Goal: Task Accomplishment & Management: Use online tool/utility

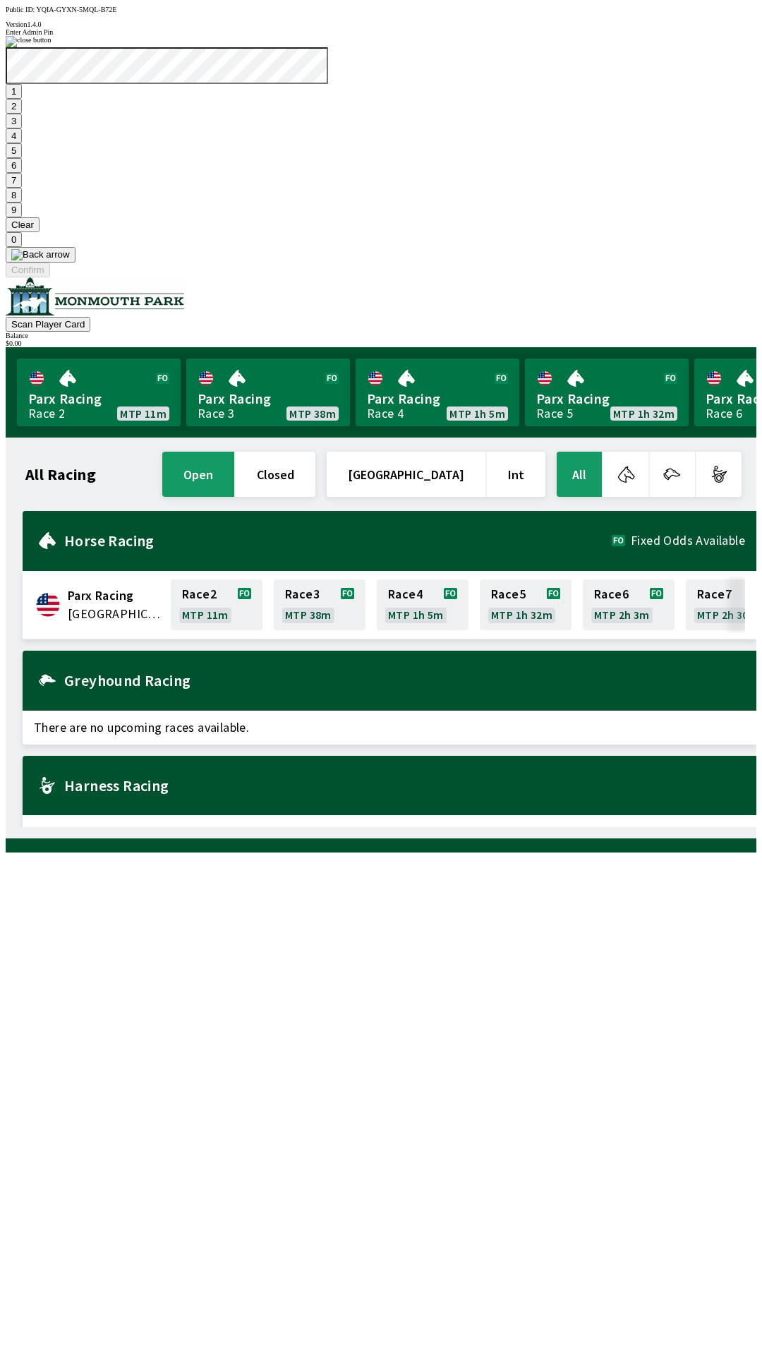
click at [22, 188] on button "7" at bounding box center [14, 180] width 16 height 15
click at [22, 128] on button "3" at bounding box center [14, 121] width 16 height 15
click at [50, 277] on button "Confirm" at bounding box center [28, 270] width 44 height 15
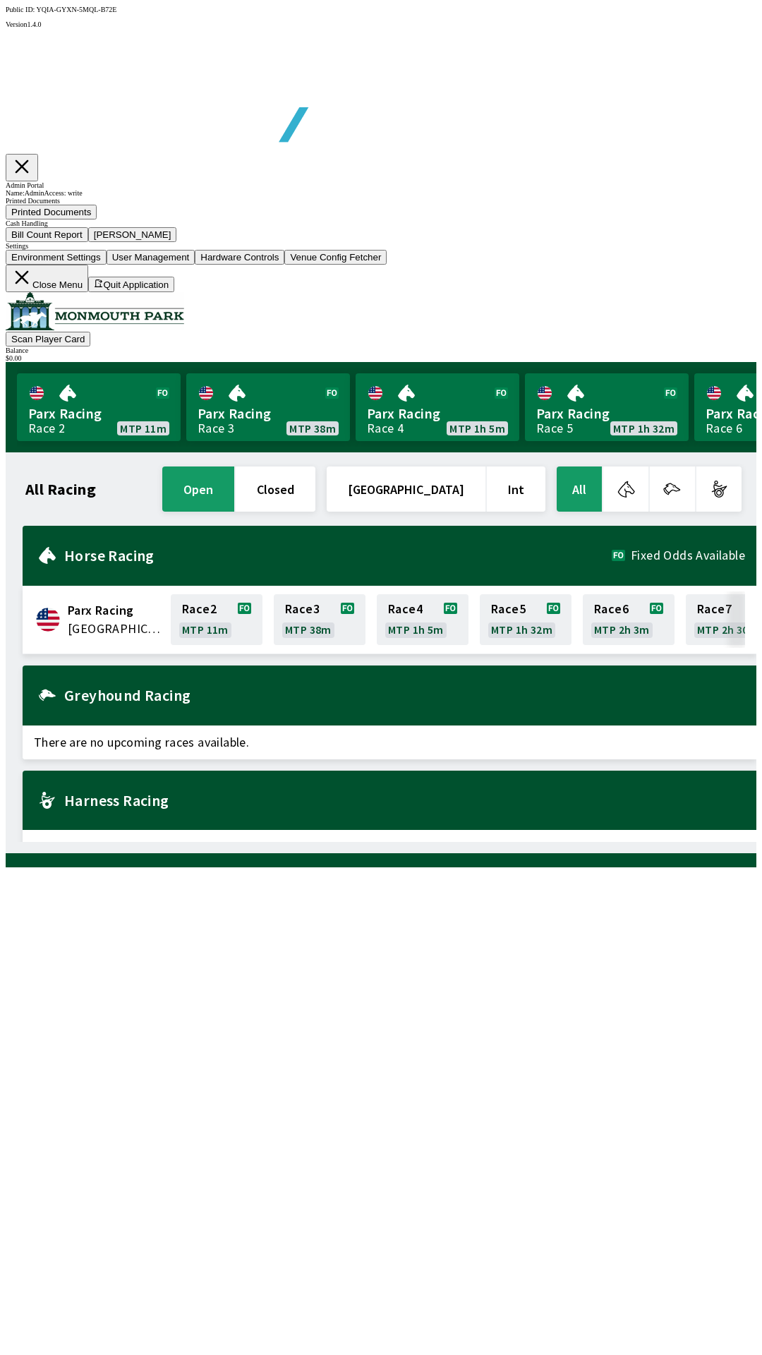
click at [88, 242] on button "Bill Count Report" at bounding box center [47, 234] width 83 height 15
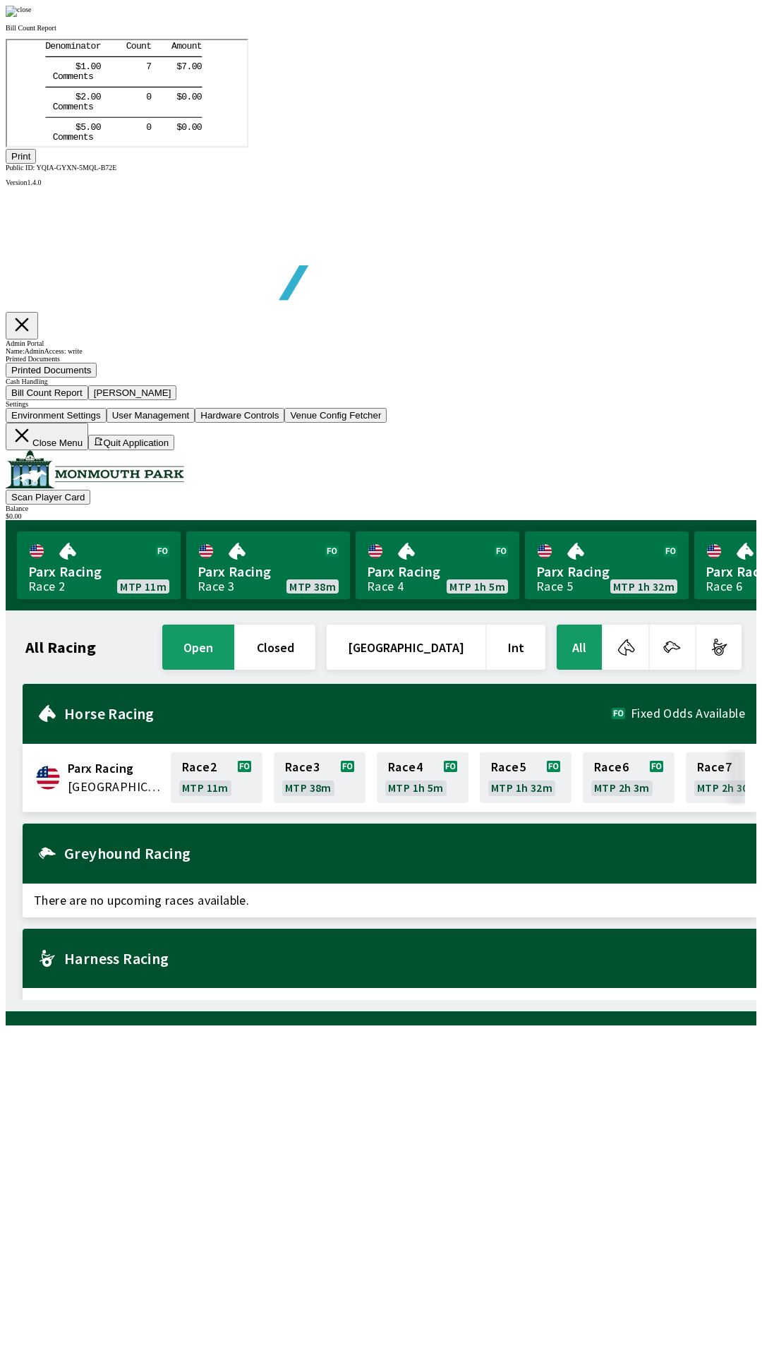
scroll to position [165, 0]
click at [36, 164] on button "Print" at bounding box center [21, 156] width 30 height 15
click at [32, 17] on img at bounding box center [19, 11] width 26 height 11
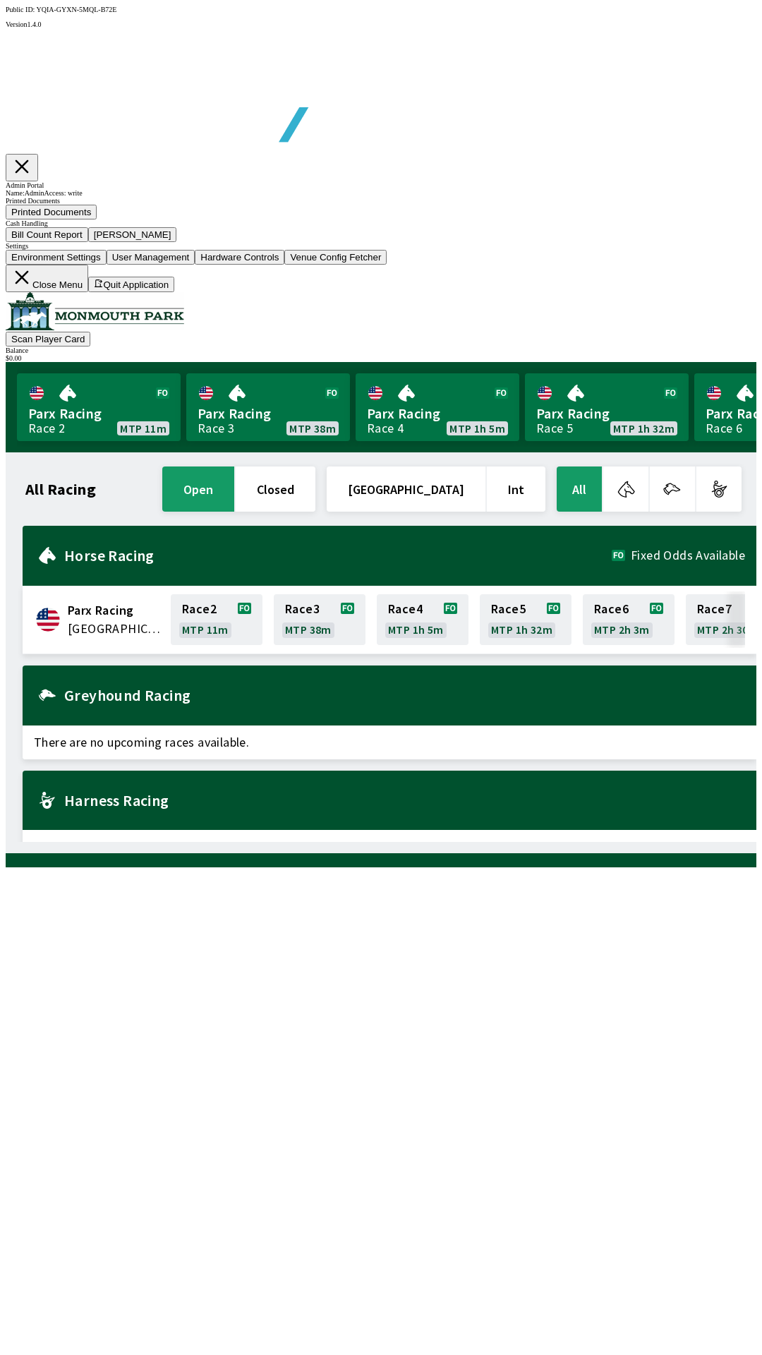
click at [177, 242] on button "[PERSON_NAME]" at bounding box center [132, 234] width 89 height 15
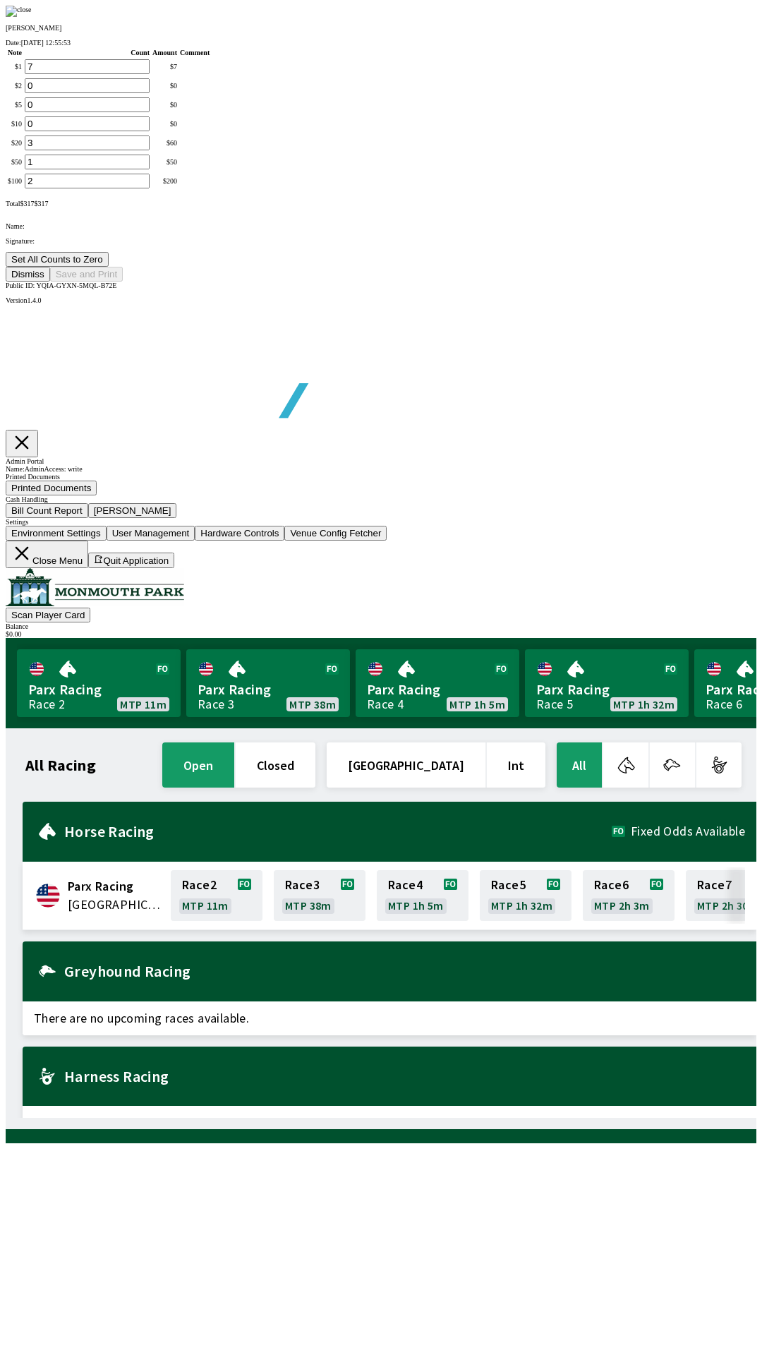
click at [109, 267] on button "Set All Counts to Zero" at bounding box center [57, 259] width 103 height 15
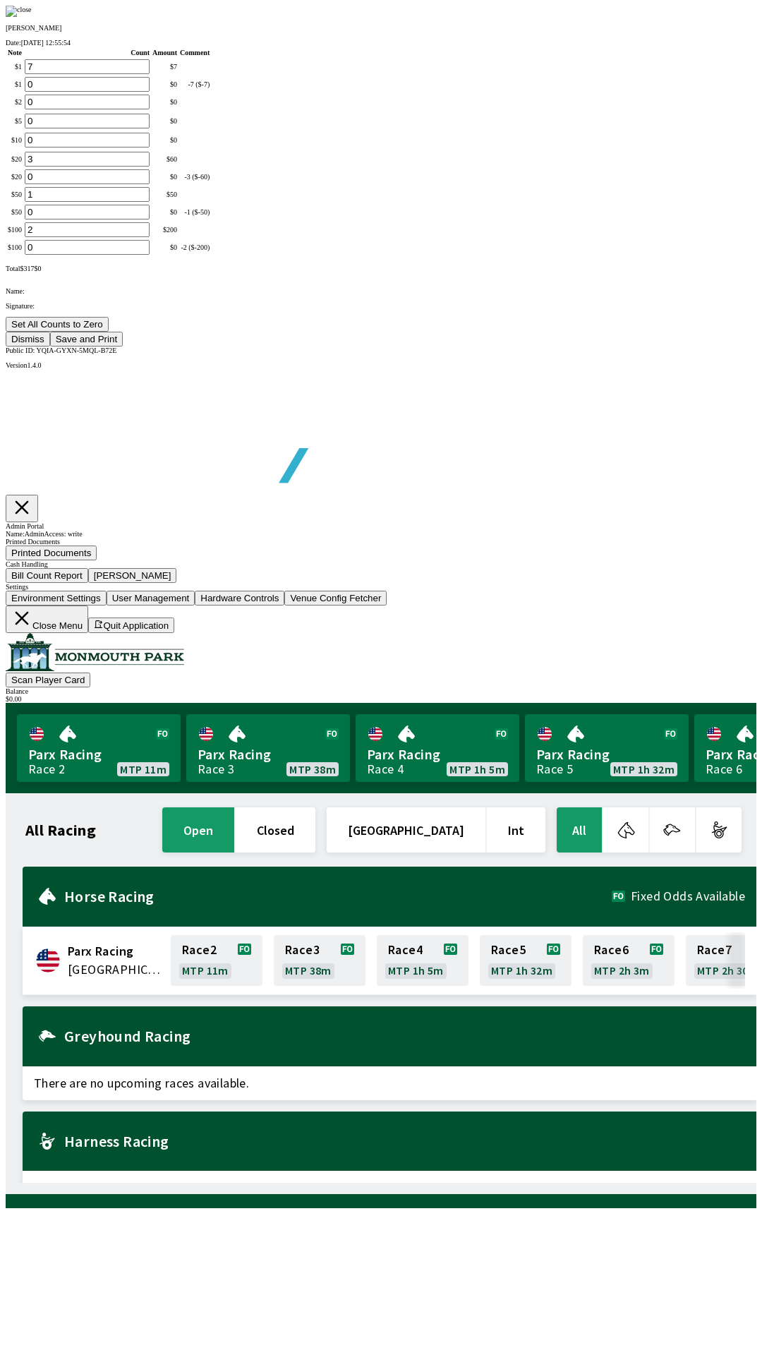
click at [123, 346] on button "Save and Print" at bounding box center [86, 339] width 73 height 15
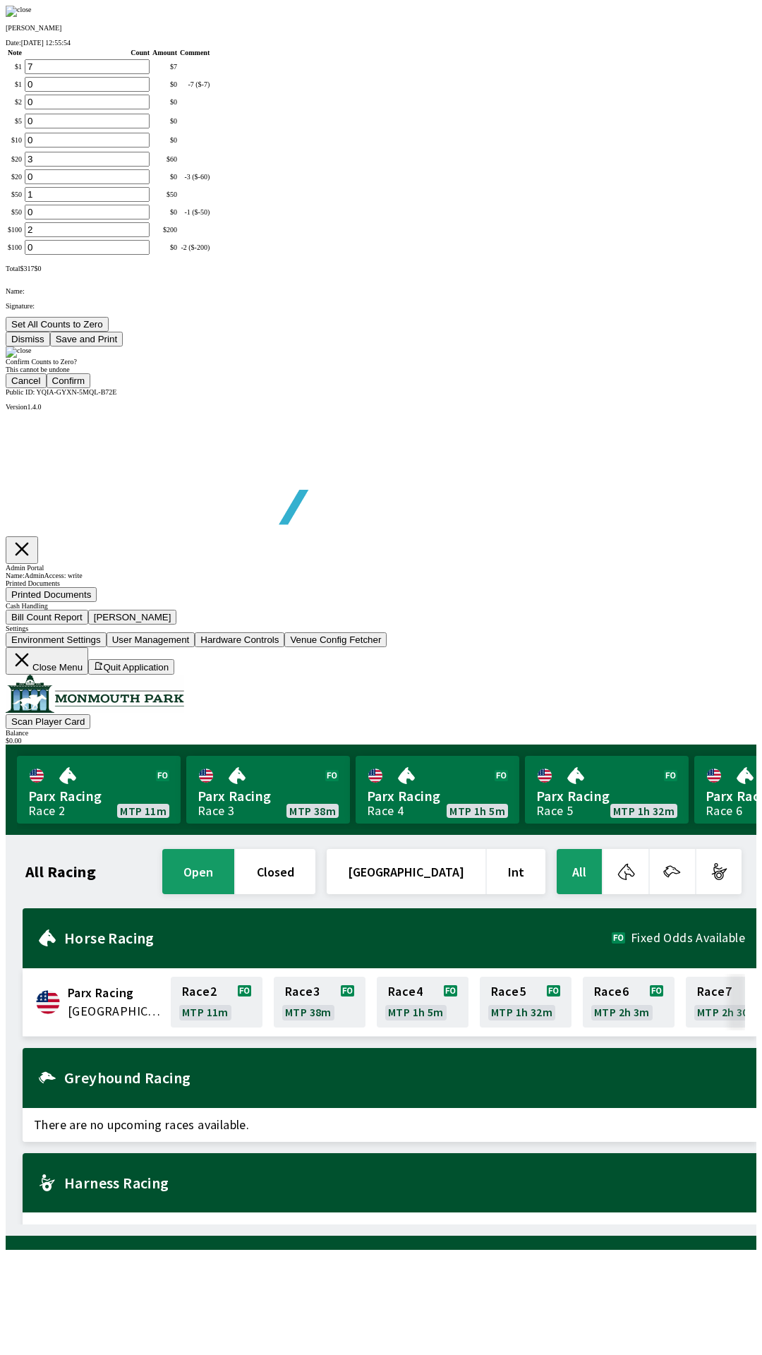
click at [91, 388] on button "Confirm" at bounding box center [69, 380] width 44 height 15
type input "0"
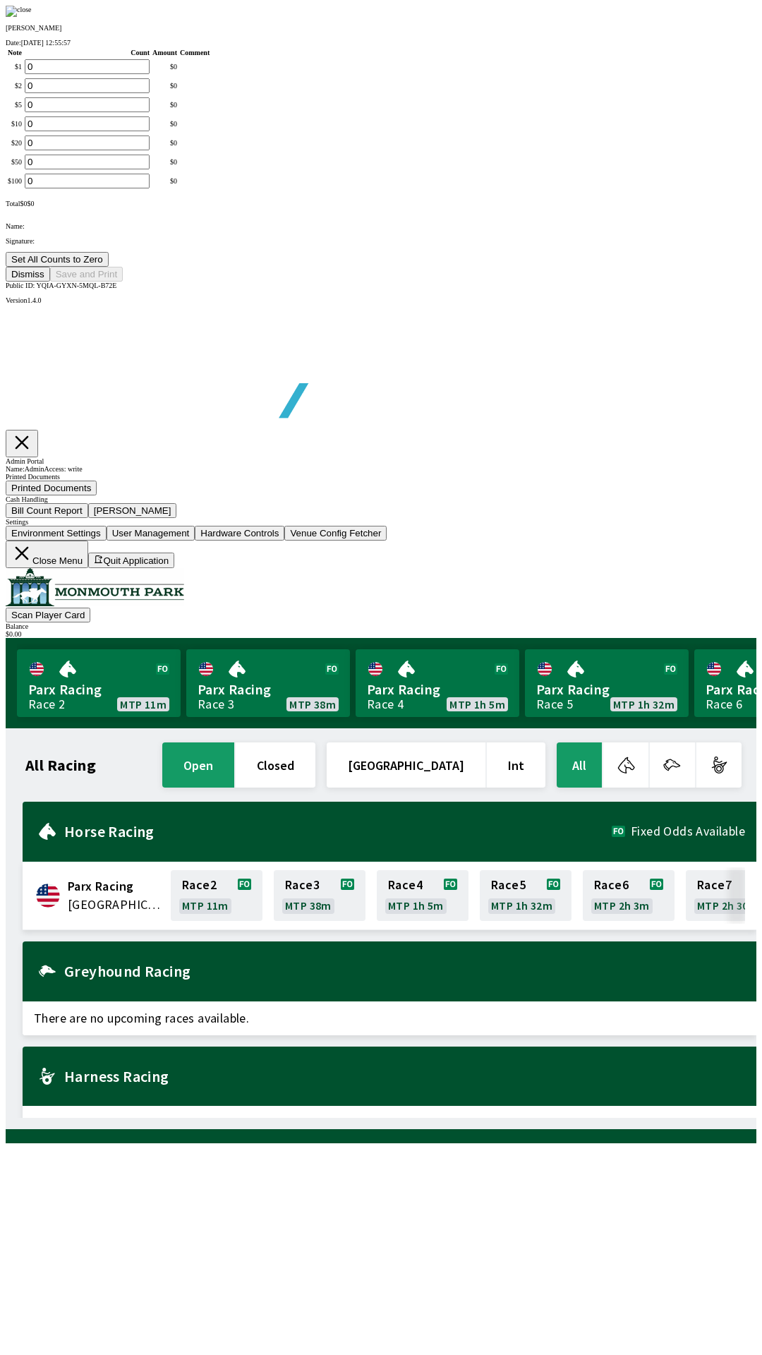
click at [50, 282] on button "Dismiss" at bounding box center [28, 274] width 44 height 15
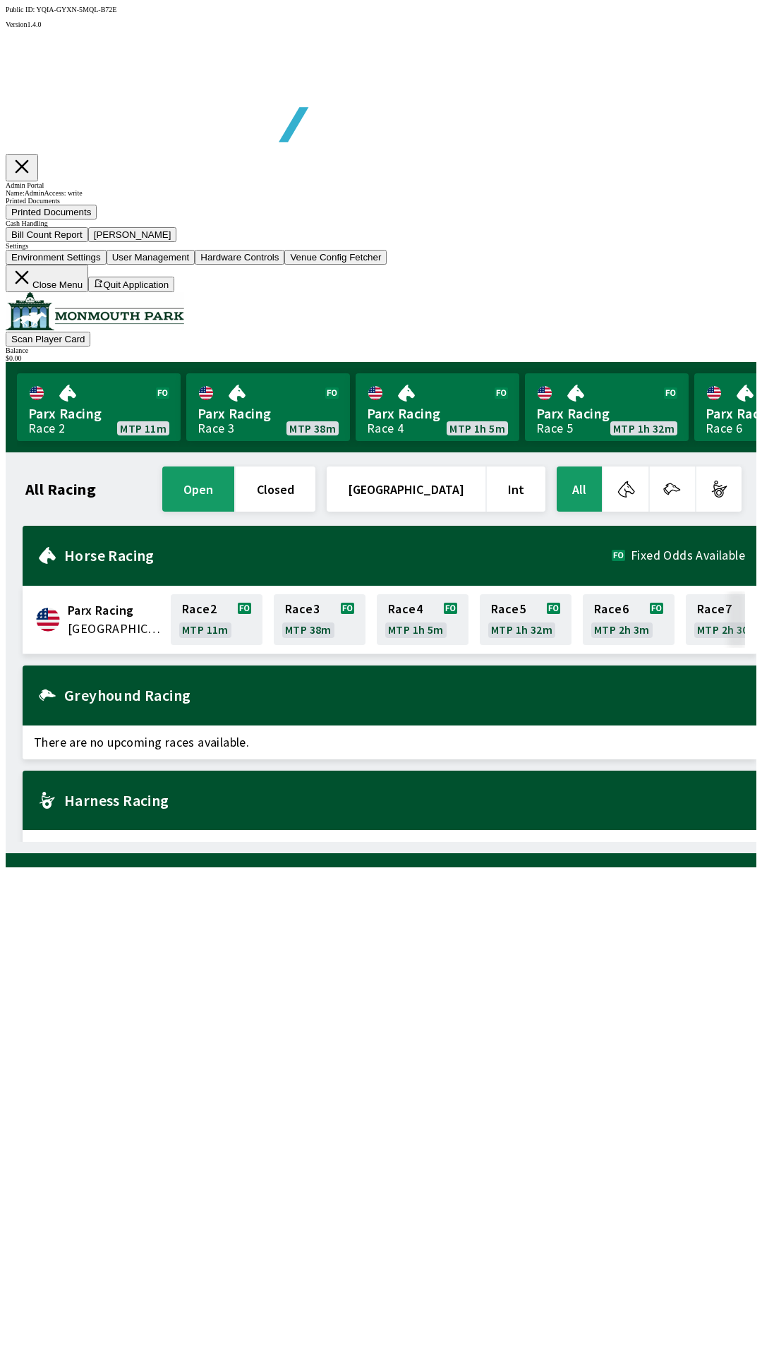
click at [88, 292] on button "Close Menu" at bounding box center [47, 279] width 83 height 28
